Goal: Task Accomplishment & Management: Manage account settings

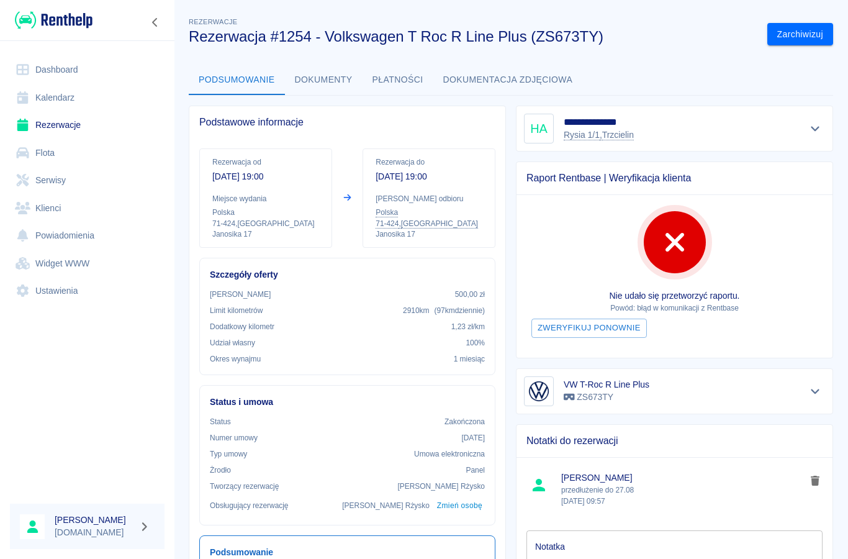
click at [59, 75] on link "Dashboard" at bounding box center [87, 70] width 155 height 28
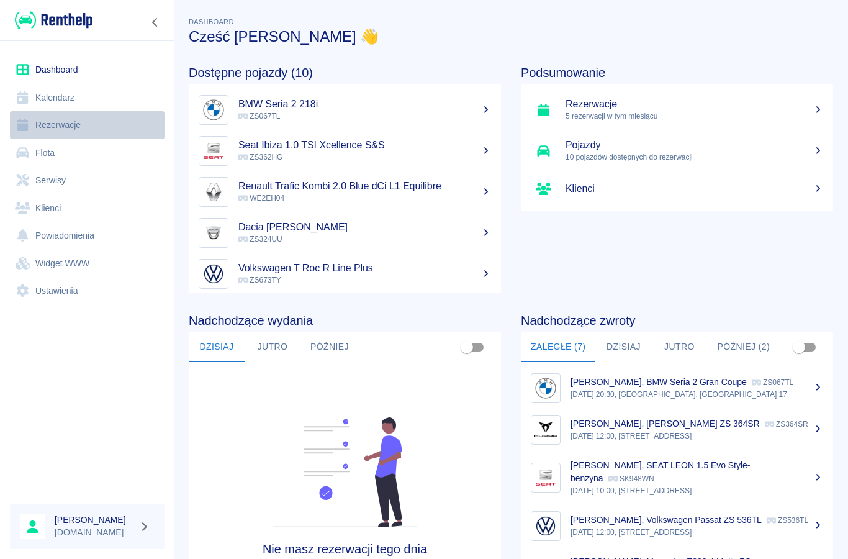
click at [76, 122] on link "Rezerwacje" at bounding box center [87, 125] width 155 height 28
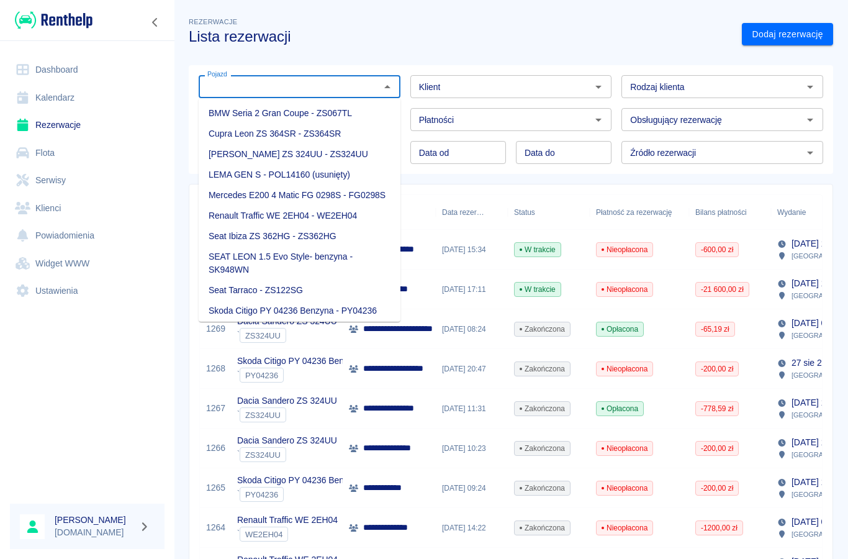
click at [335, 83] on input "Pojazd" at bounding box center [289, 87] width 174 height 16
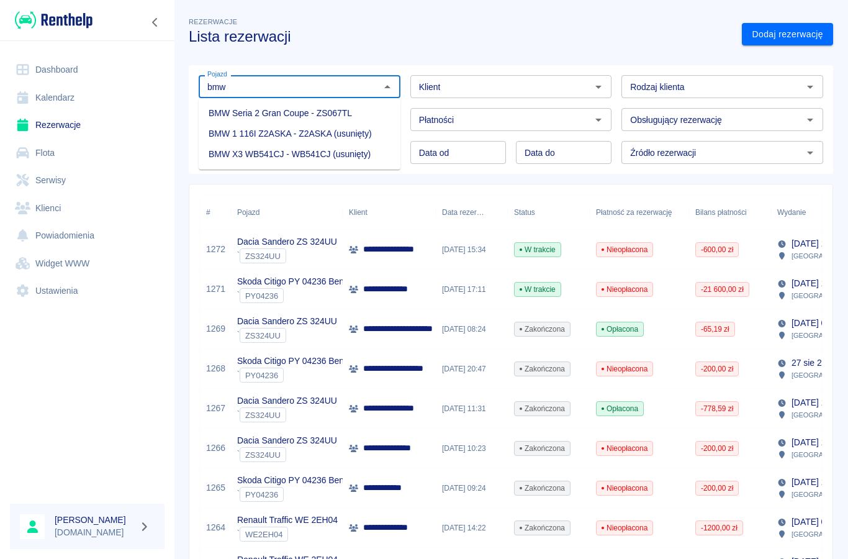
click at [337, 108] on li "BMW Seria 2 Gran Coupe - ZS067TL" at bounding box center [300, 113] width 202 height 20
type input "BMW Seria 2 Gran Coupe - ZS067TL"
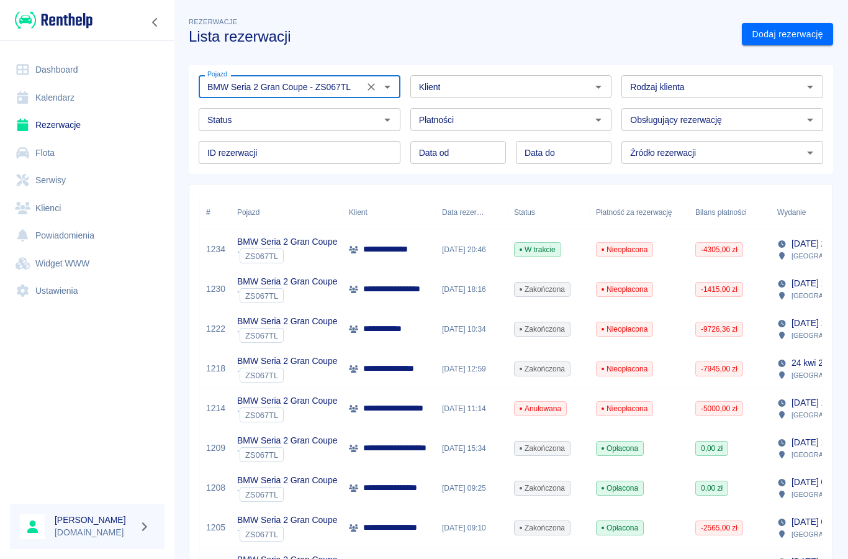
click at [59, 70] on link "Dashboard" at bounding box center [87, 70] width 155 height 28
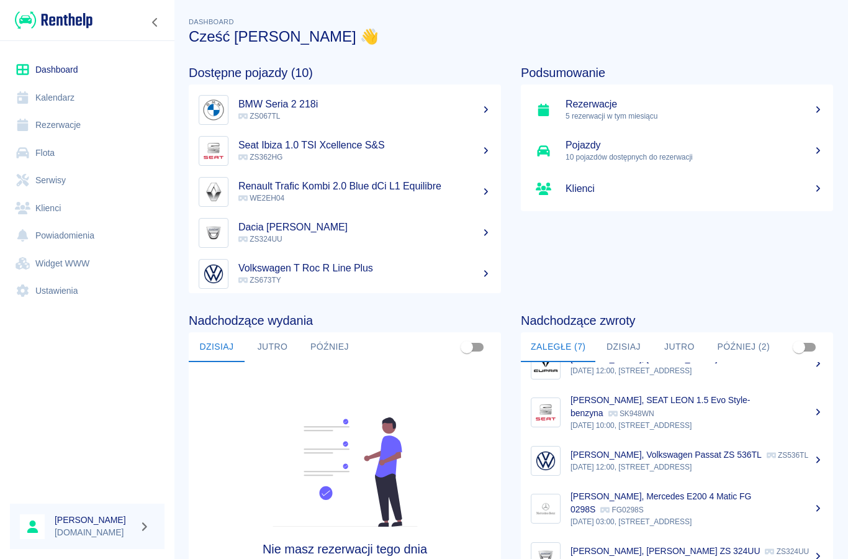
scroll to position [65, 0]
click at [737, 350] on button "Później (2)" at bounding box center [743, 347] width 73 height 30
